Goal: Obtain resource: Obtain resource

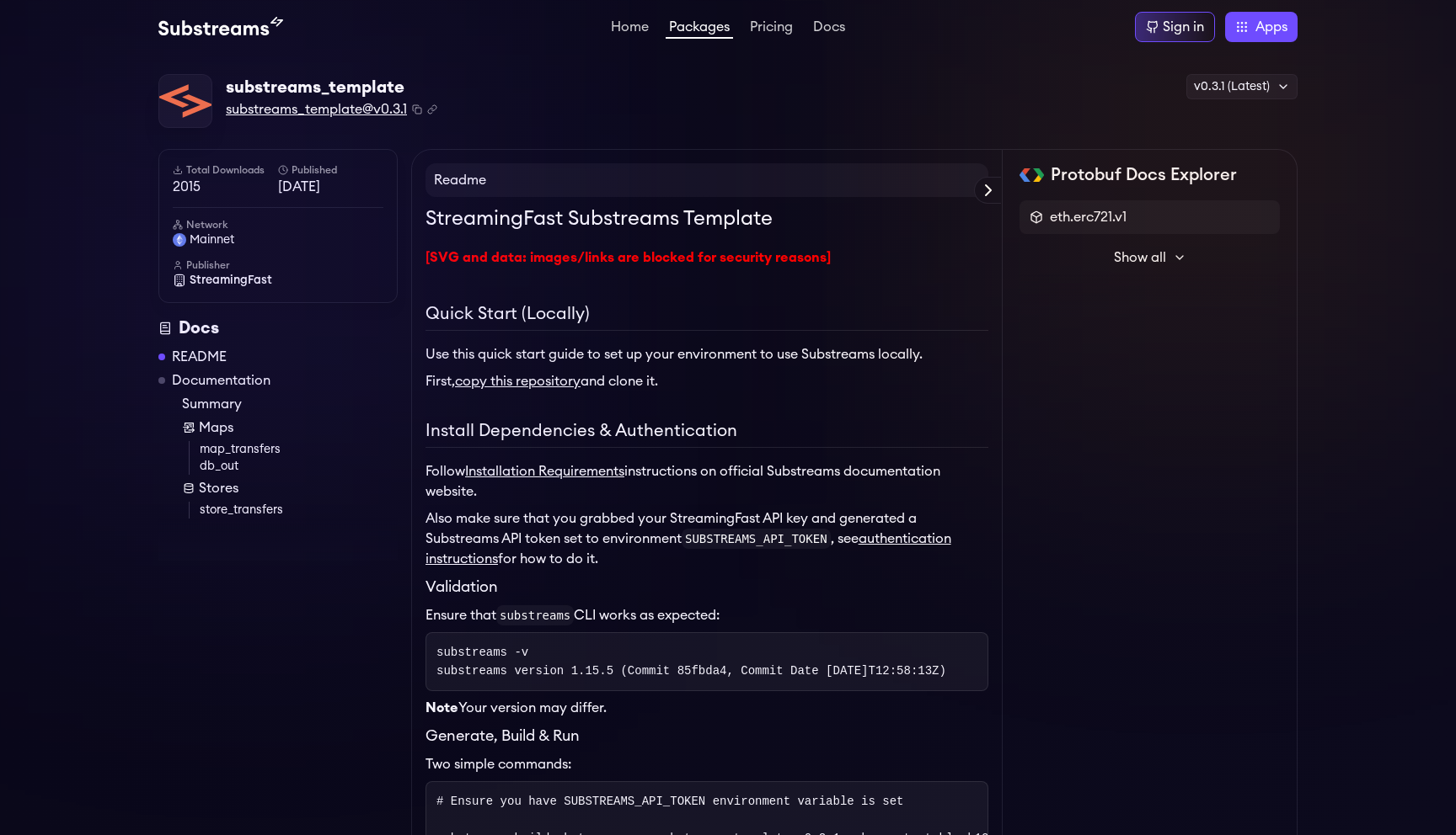
click at [368, 111] on span "substreams_template@v0.3.1" at bounding box center [316, 110] width 181 height 21
click at [988, 189] on icon at bounding box center [988, 191] width 5 height 10
click at [0, 0] on label "Protobuf Docs Explorer" at bounding box center [0, 0] width 0 height 0
click at [1165, 250] on span "Show all" at bounding box center [1140, 258] width 52 height 21
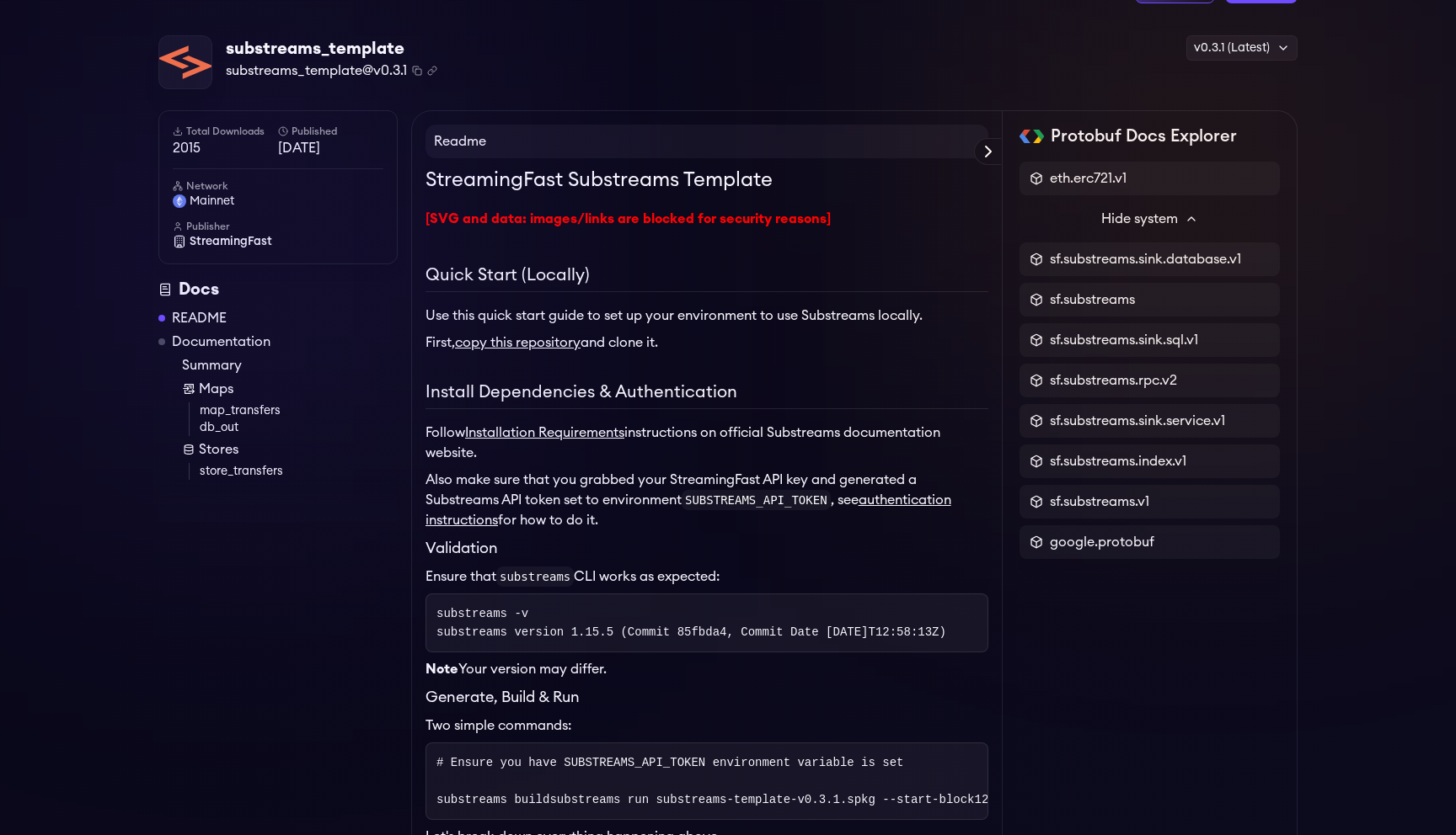
scroll to position [41, 0]
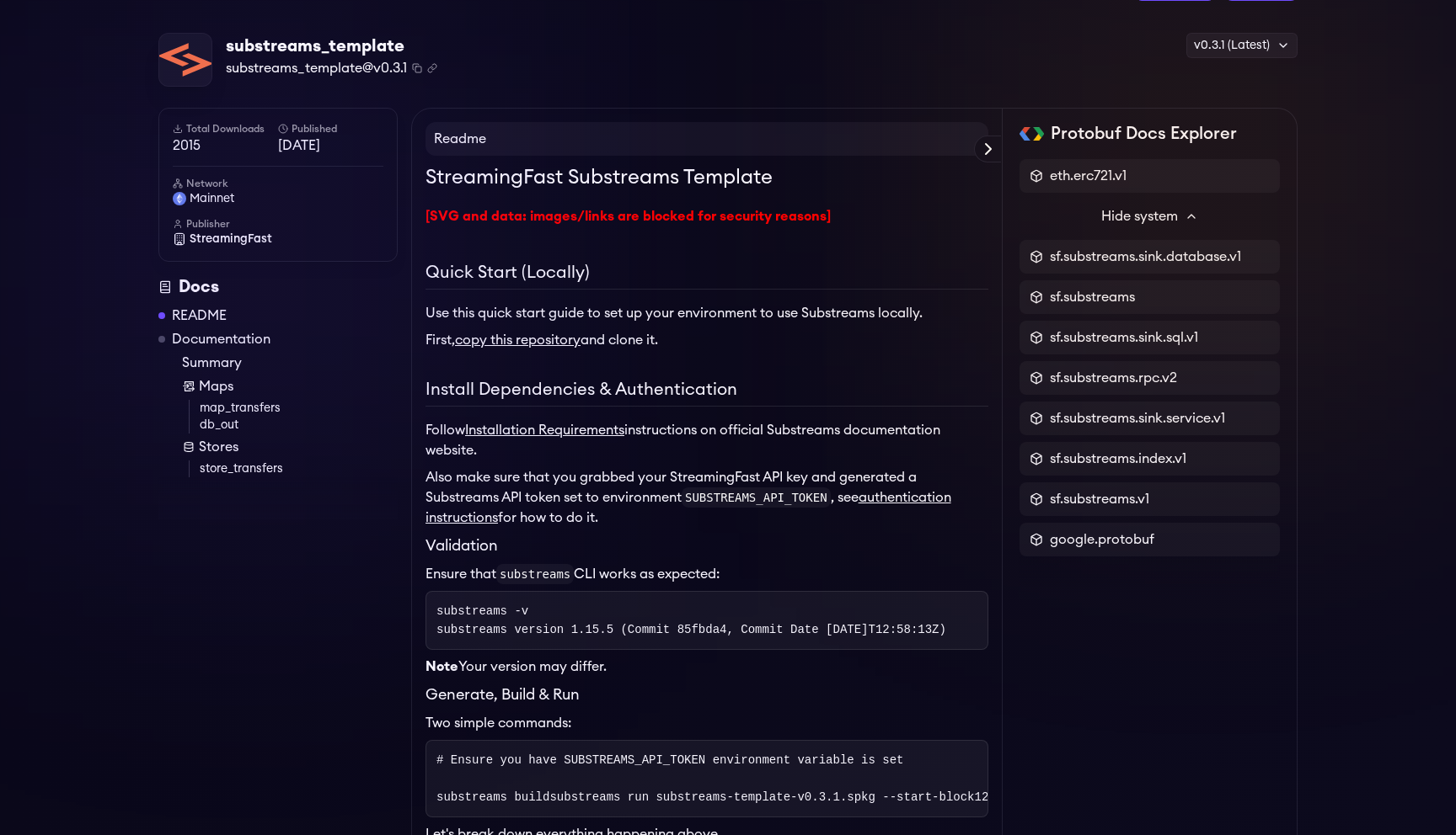
click at [534, 334] on link "copy this repository" at bounding box center [517, 340] width 125 height 14
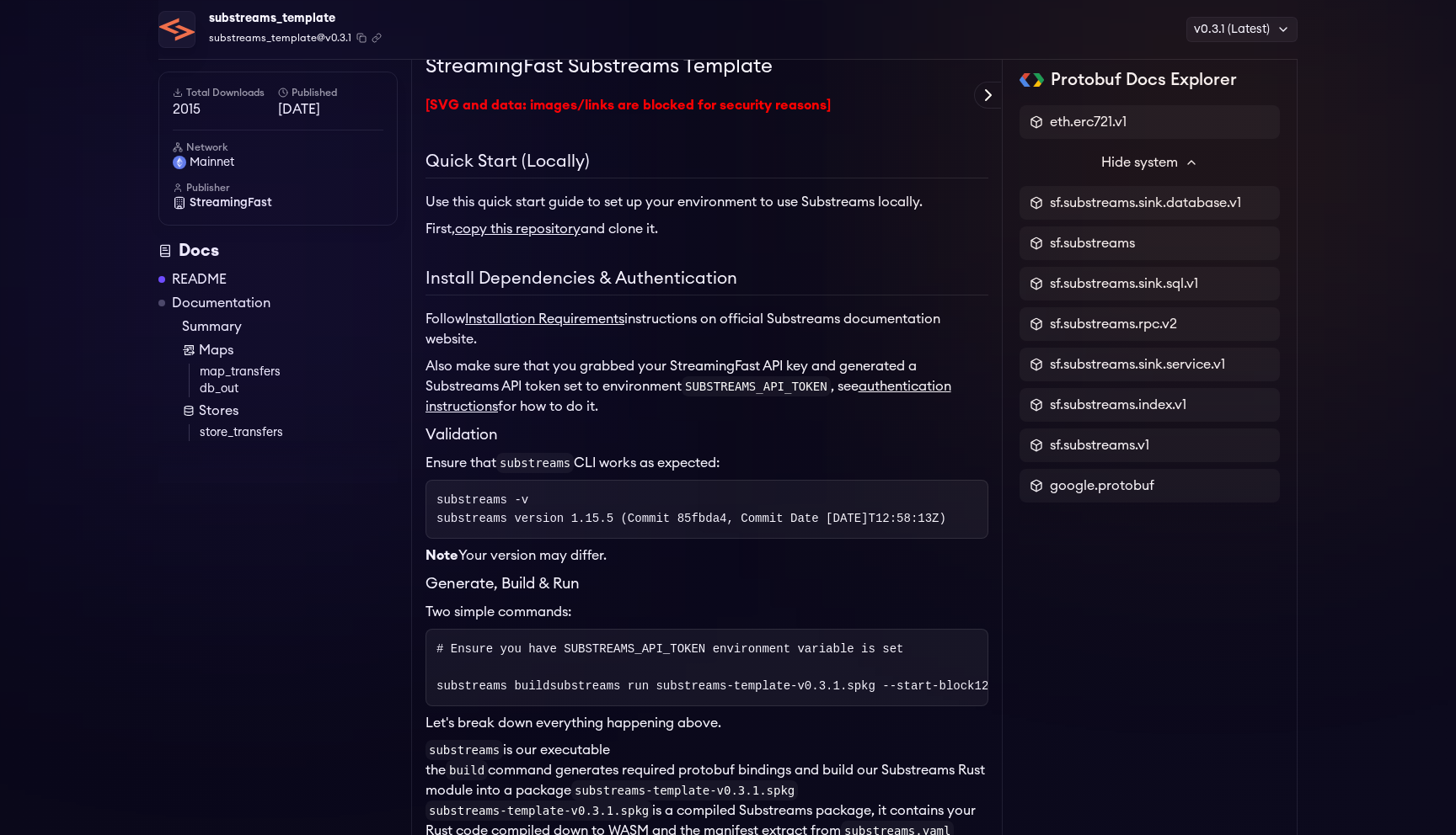
scroll to position [0, 0]
